Goal: Task Accomplishment & Management: Manage account settings

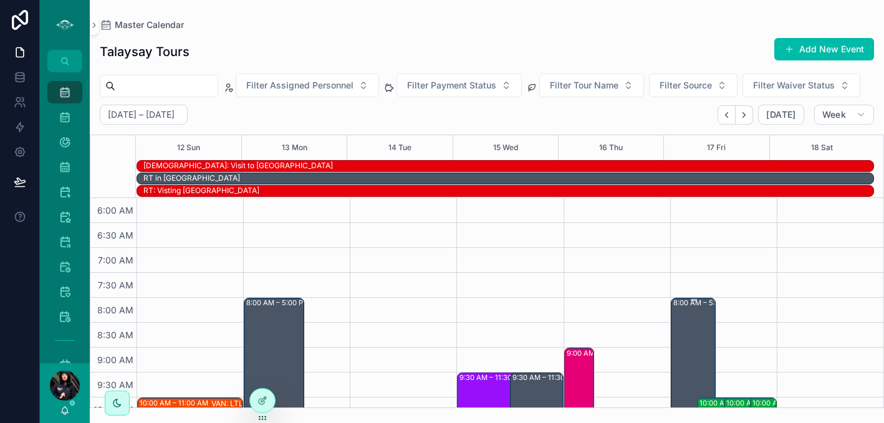
scroll to position [152, 0]
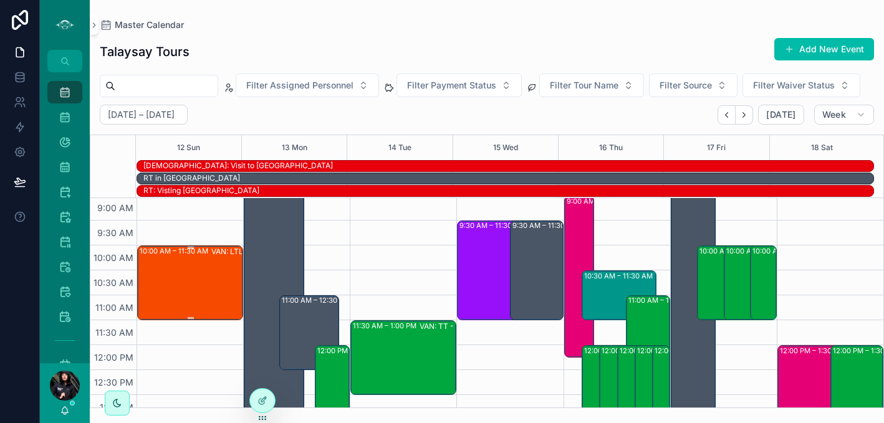
click at [186, 313] on div "10:00 AM – 11:30 AM VAN: LTL - [PERSON_NAME] (2) [PERSON_NAME], TW:ERDC-MTZY" at bounding box center [191, 283] width 102 height 72
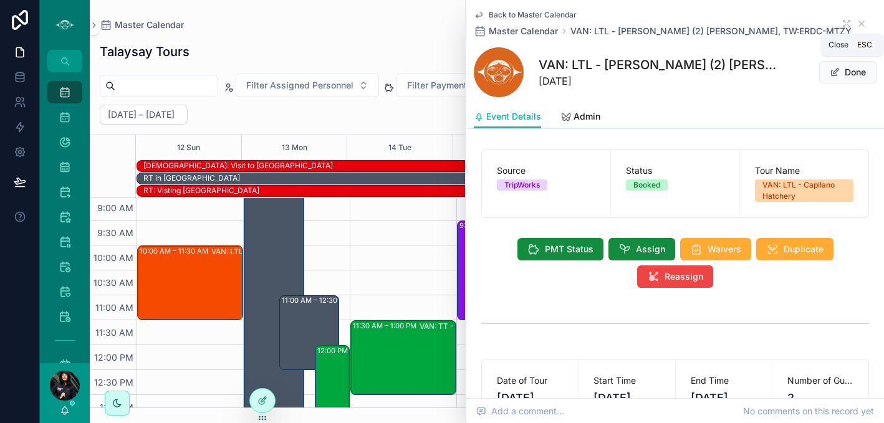
click at [859, 24] on icon "scrollable content" at bounding box center [861, 23] width 5 height 5
